Goal: Information Seeking & Learning: Find specific fact

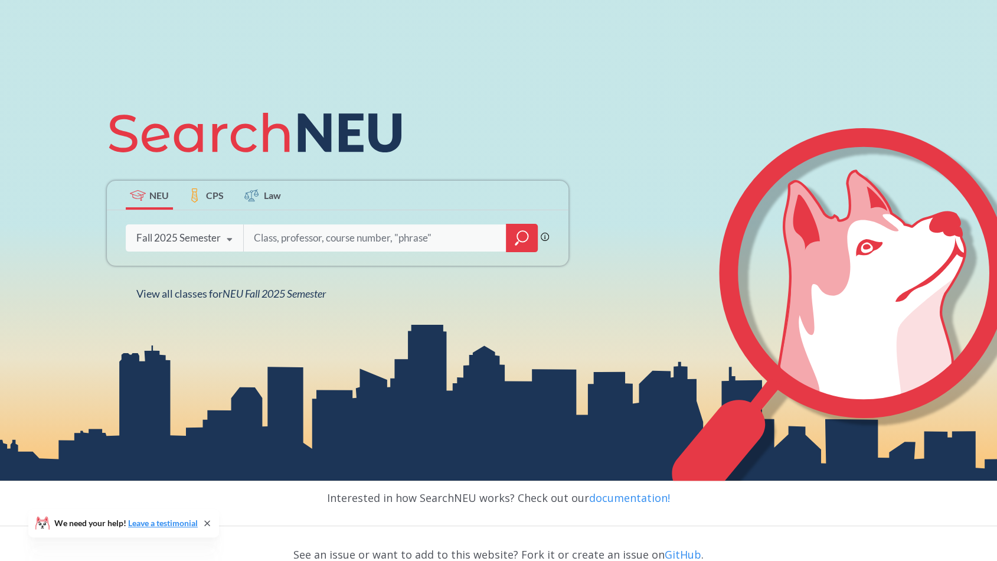
scroll to position [98, 0]
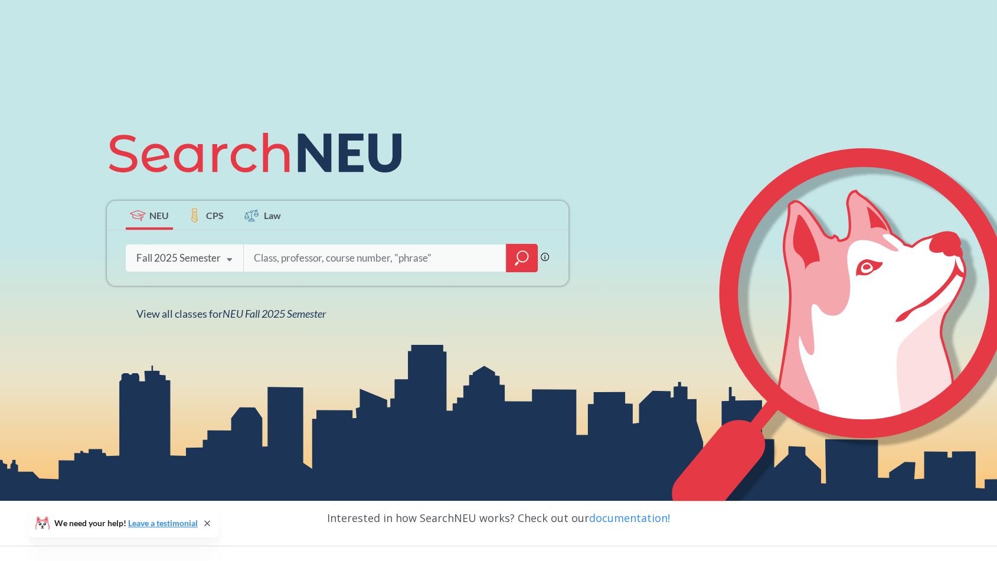
click at [348, 255] on input "search" at bounding box center [376, 258] width 246 height 25
type input "2201"
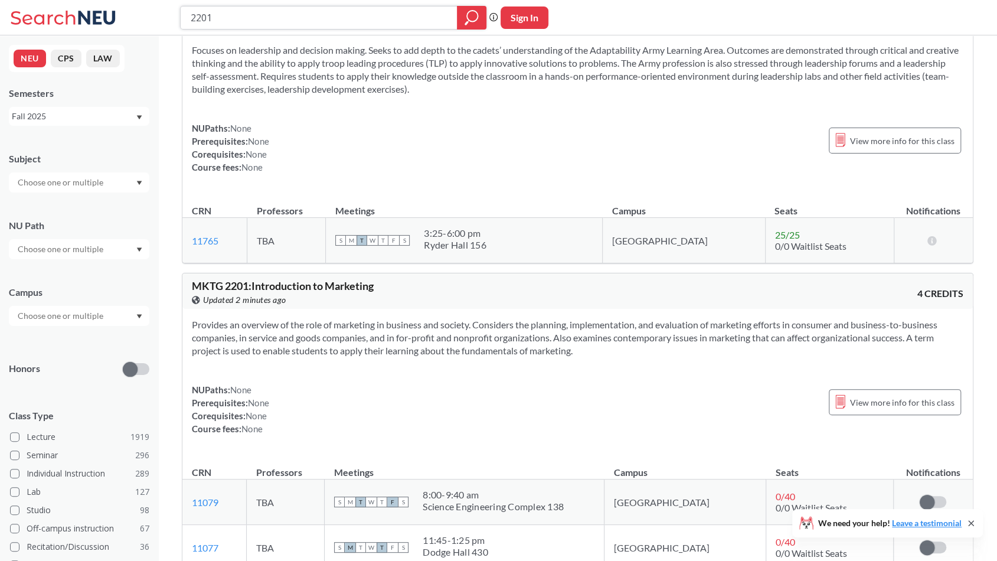
scroll to position [767, 0]
click at [130, 182] on div at bounding box center [79, 182] width 141 height 20
click at [120, 181] on div at bounding box center [79, 182] width 141 height 20
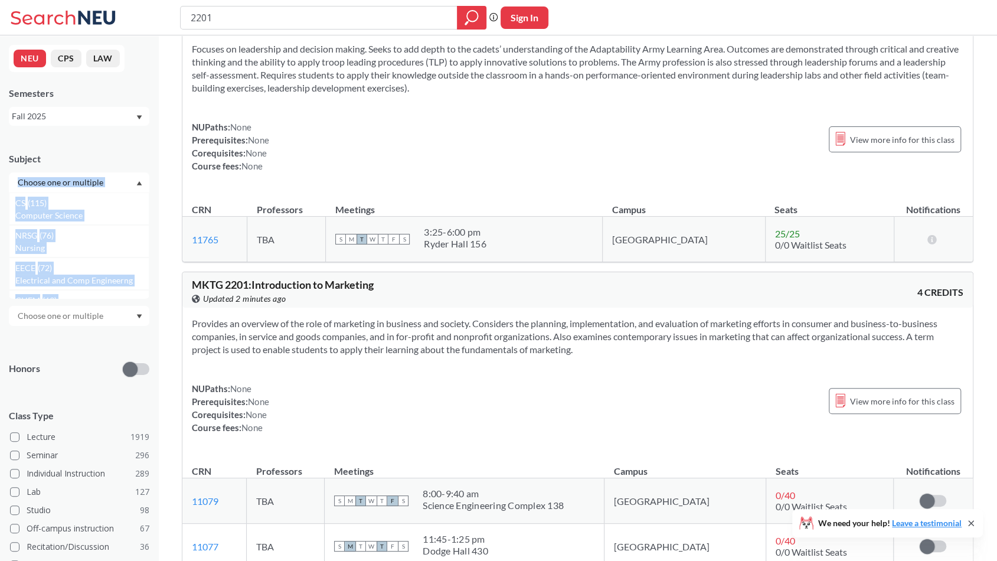
click at [93, 187] on input "text" at bounding box center [61, 182] width 99 height 14
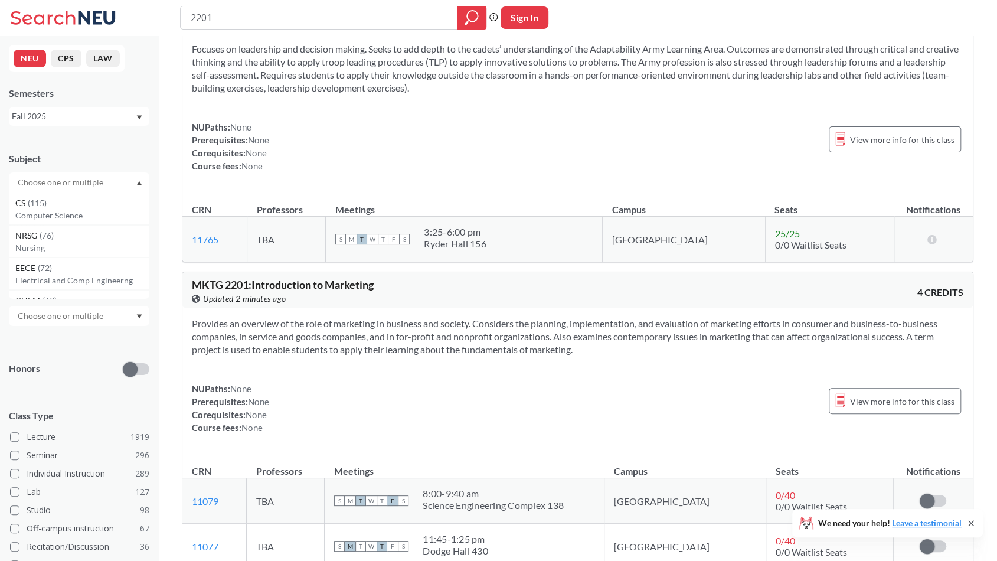
click at [93, 187] on input "text" at bounding box center [61, 182] width 99 height 14
type input "fi"
click at [89, 211] on p "Finance & Insurance" at bounding box center [81, 216] width 133 height 12
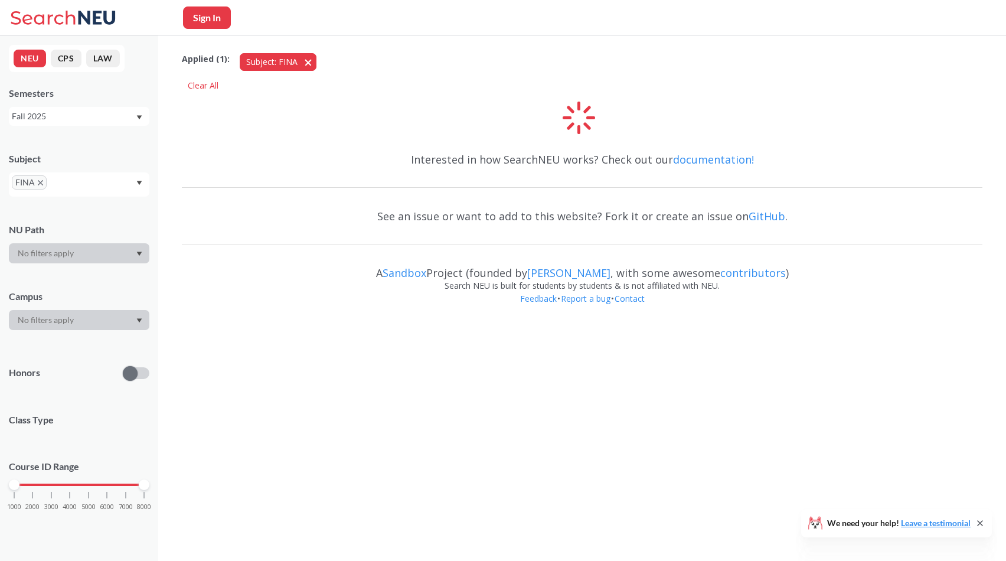
click at [312, 61] on button "Subject: FINA FINA" at bounding box center [278, 62] width 77 height 18
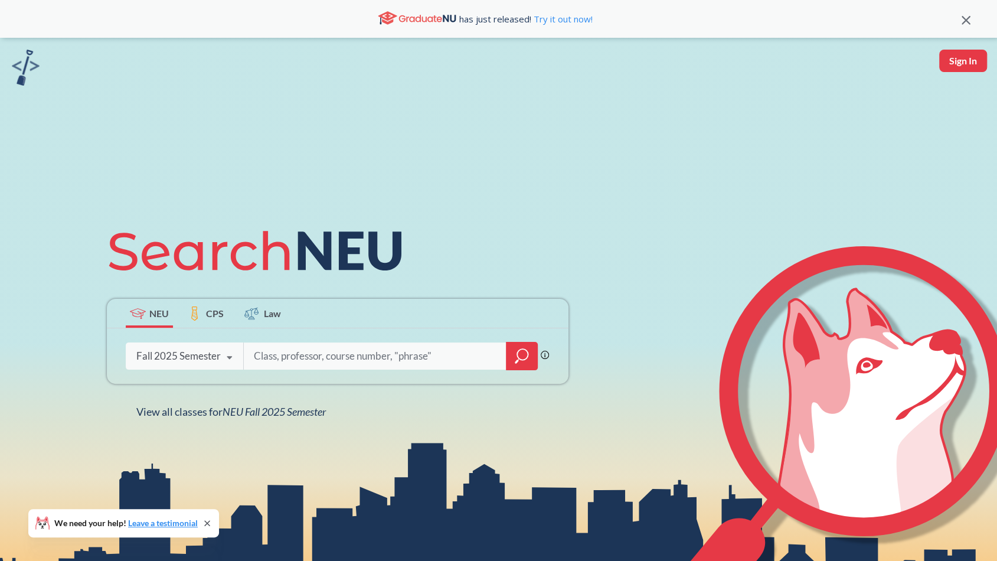
click at [293, 361] on input "search" at bounding box center [376, 356] width 246 height 25
click at [512, 361] on div at bounding box center [522, 356] width 32 height 28
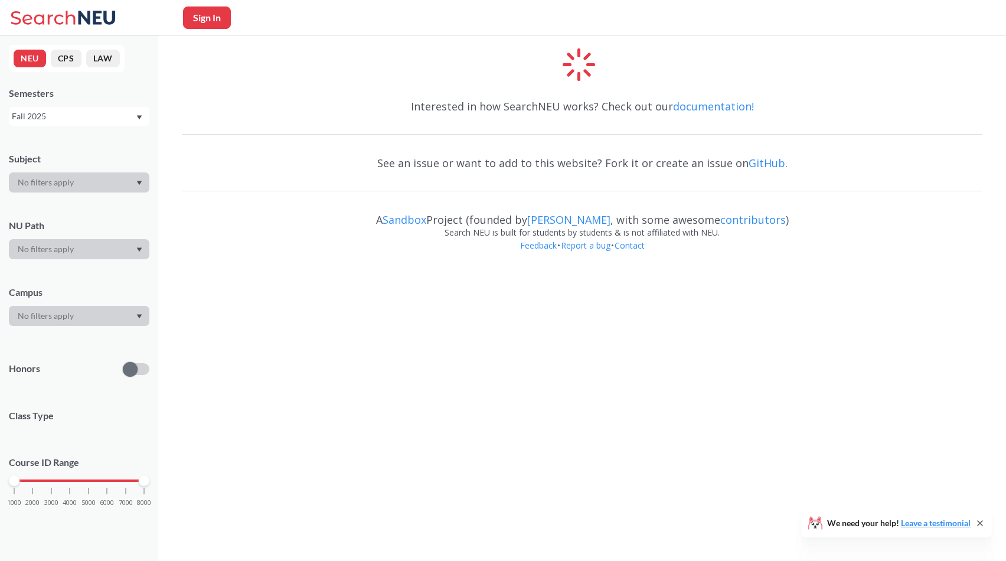
click at [99, 179] on div at bounding box center [79, 182] width 141 height 20
click at [129, 181] on div at bounding box center [79, 182] width 141 height 20
drag, startPoint x: 129, startPoint y: 181, endPoint x: 198, endPoint y: 180, distance: 68.5
click at [130, 184] on div at bounding box center [79, 182] width 141 height 20
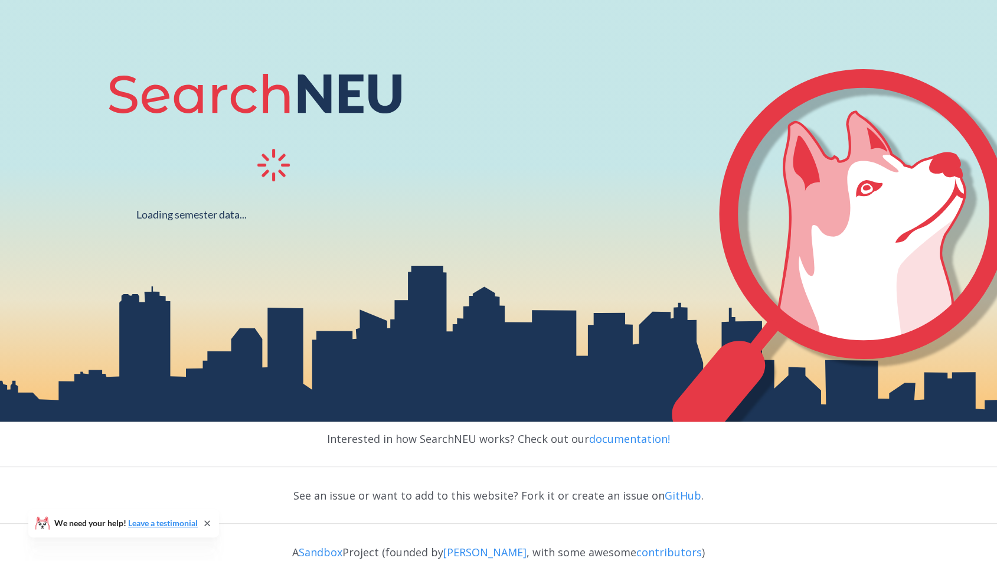
scroll to position [157, 0]
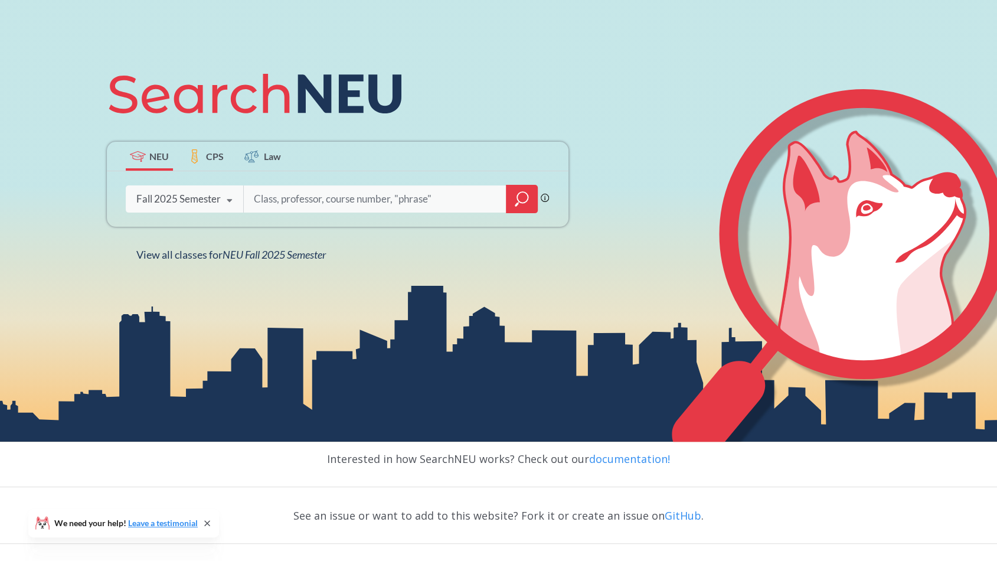
click at [518, 208] on div at bounding box center [522, 199] width 32 height 28
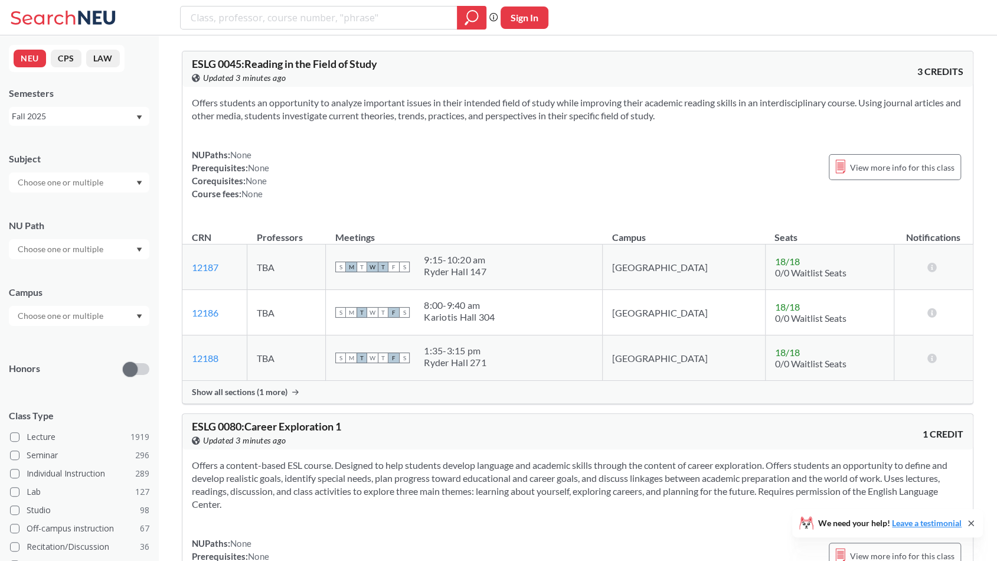
click at [65, 181] on input "text" at bounding box center [61, 182] width 99 height 14
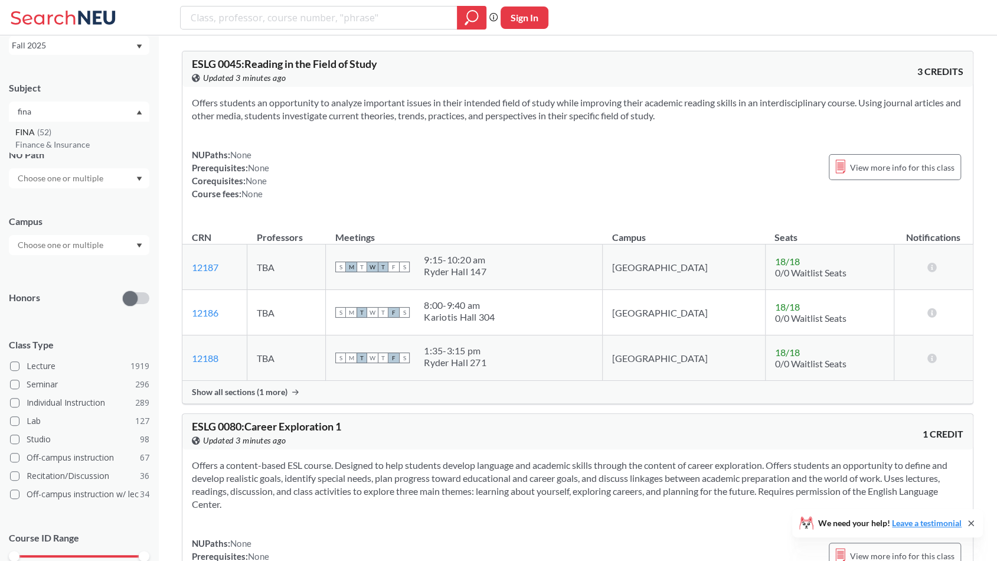
type input "fina"
click at [68, 132] on div "FINA ( 52 )" at bounding box center [81, 132] width 133 height 13
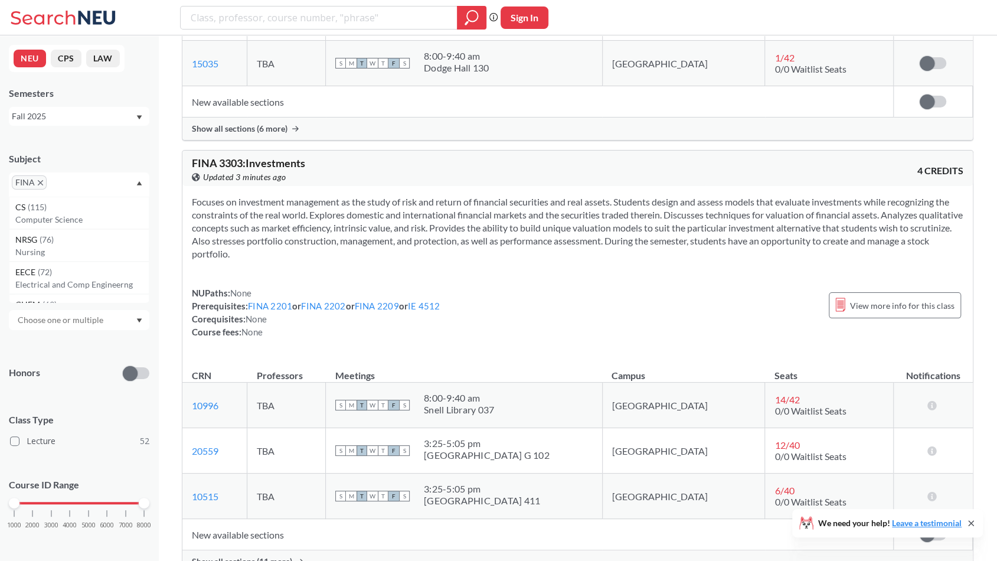
scroll to position [2302, 0]
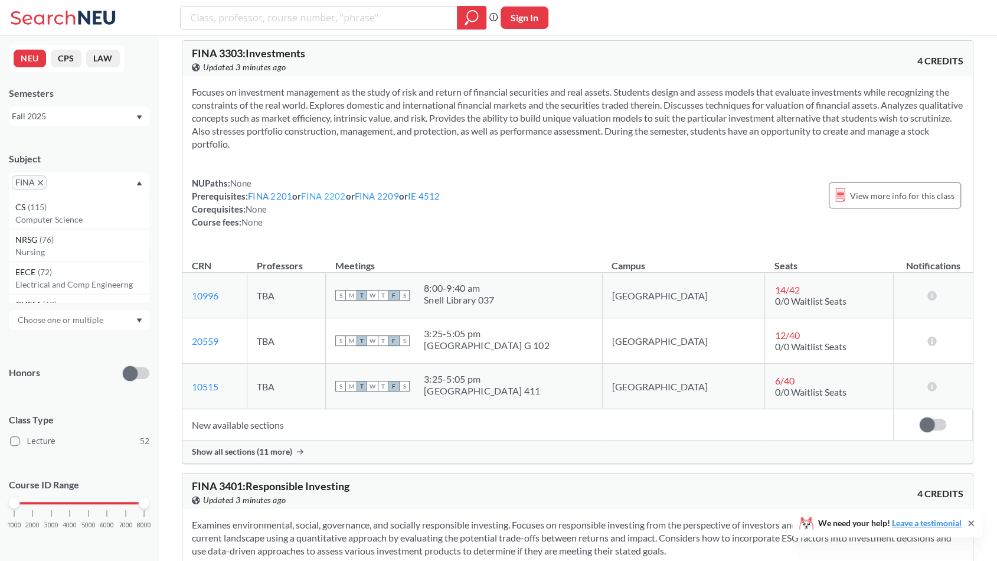
click at [345, 200] on link "FINA 2202" at bounding box center [323, 196] width 44 height 11
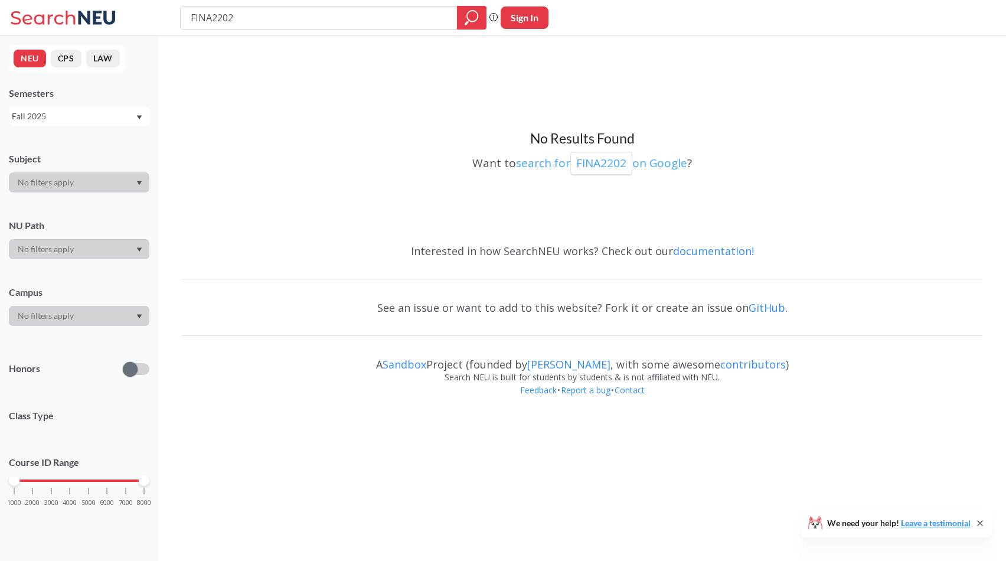
click at [631, 164] on div "FINA2202" at bounding box center [601, 163] width 62 height 23
drag, startPoint x: 321, startPoint y: 20, endPoint x: 326, endPoint y: 19, distance: 5.9
click at [322, 21] on input "FINA2202" at bounding box center [319, 18] width 259 height 20
click at [475, 17] on icon "magnifying glass" at bounding box center [472, 17] width 14 height 17
click at [412, 18] on input "FINA2202" at bounding box center [319, 18] width 259 height 20
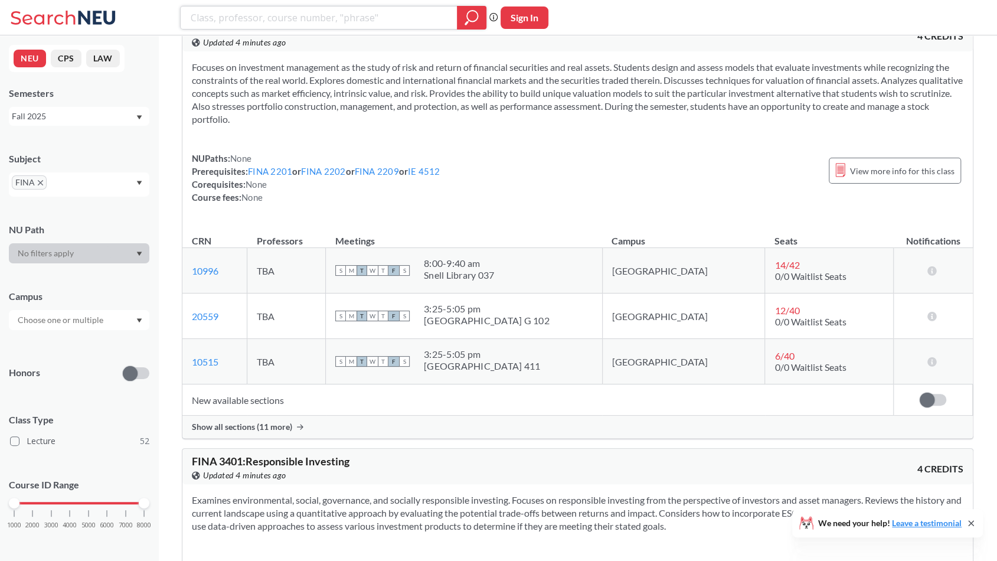
scroll to position [2302, 0]
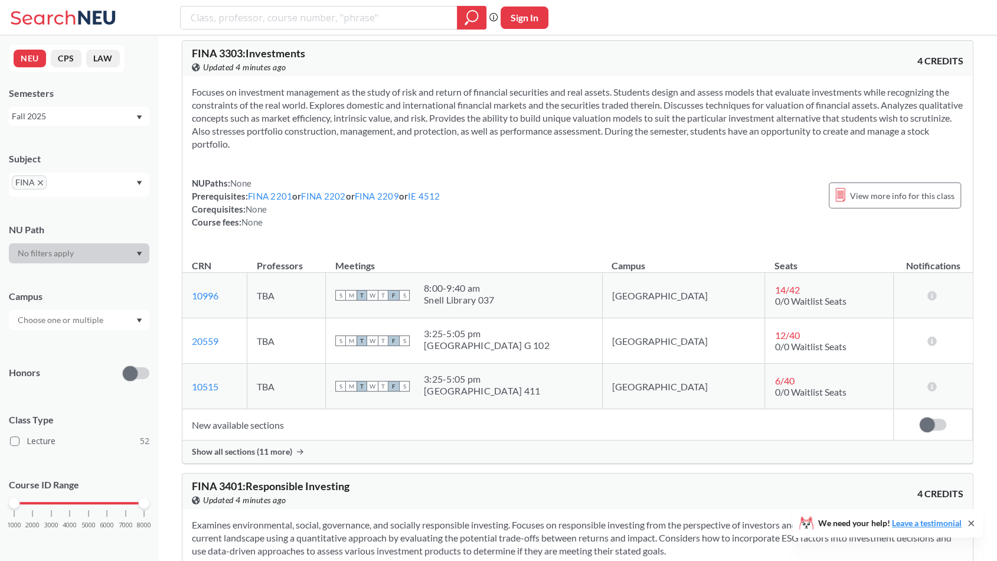
drag, startPoint x: 439, startPoint y: 202, endPoint x: 439, endPoint y: 228, distance: 26.0
click at [439, 228] on div "NUPaths: None Prerequisites: FINA 2201 or FINA 2202 or FINA 2209 or IE 4512 Cor…" at bounding box center [316, 203] width 249 height 52
click at [438, 228] on div "NUPaths: None Prerequisites: FINA 2201 or FINA 2202 or FINA 2209 or IE 4512 Cor…" at bounding box center [316, 203] width 249 height 52
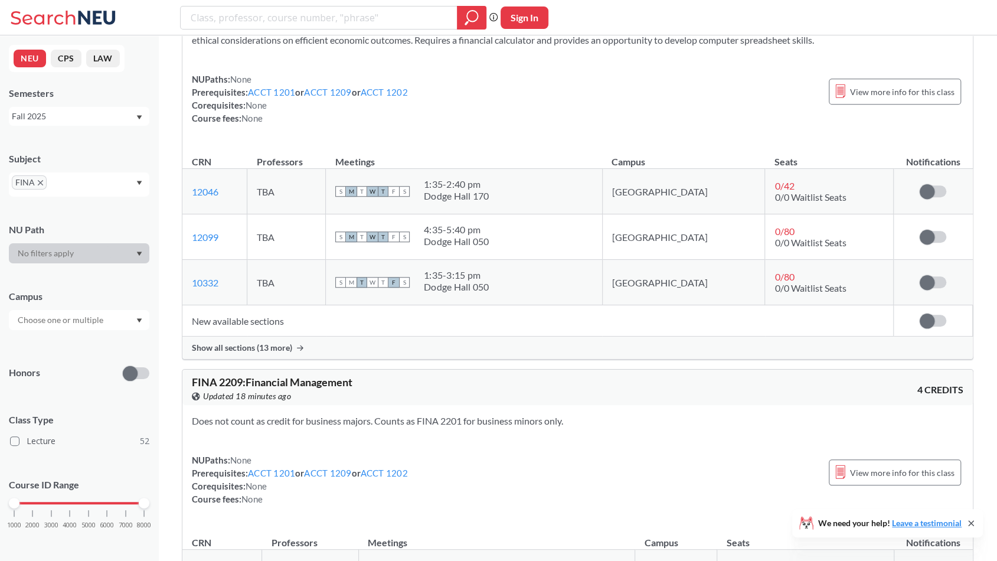
scroll to position [531, 0]
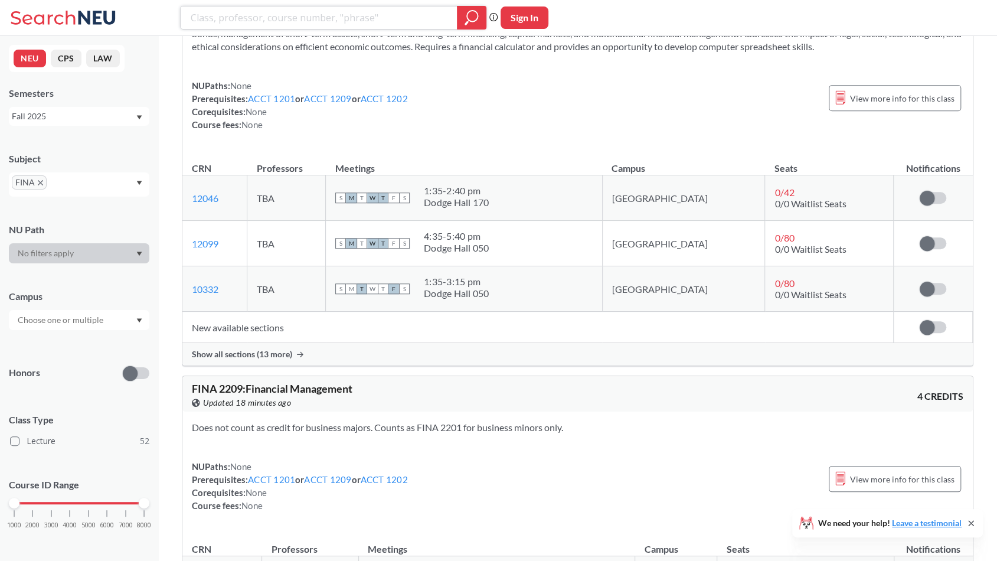
click at [296, 20] on input "search" at bounding box center [319, 18] width 259 height 20
type input "3255"
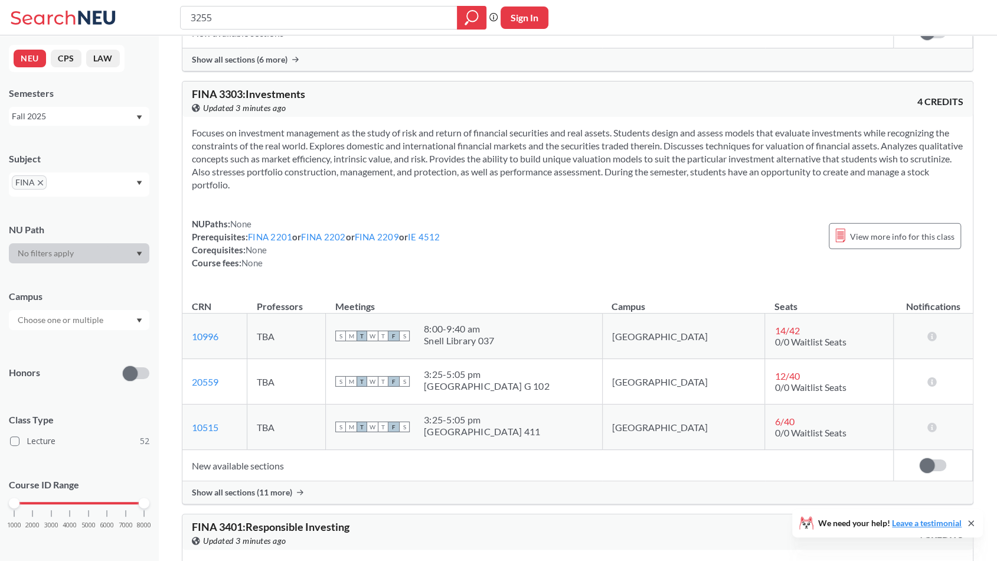
scroll to position [2243, 0]
